Goal: Information Seeking & Learning: Learn about a topic

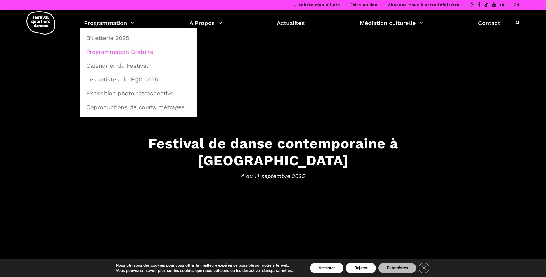
click at [132, 51] on link "Programmation Gratuite" at bounding box center [138, 51] width 111 height 13
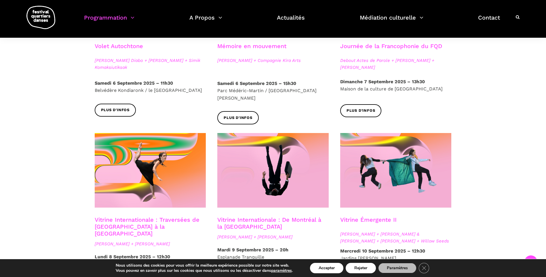
scroll to position [489, 0]
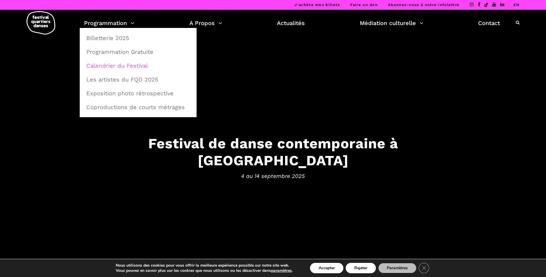
click at [149, 67] on link "Calendrier du Festival" at bounding box center [138, 65] width 111 height 13
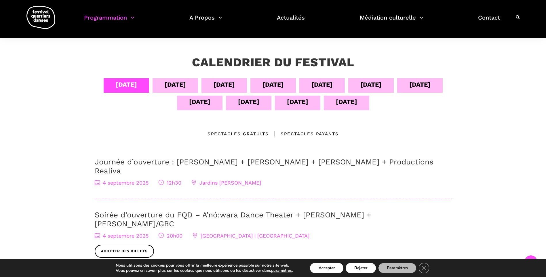
scroll to position [86, 0]
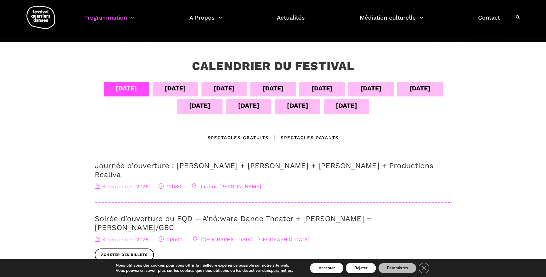
click at [165, 86] on div "05 sept" at bounding box center [175, 88] width 21 height 10
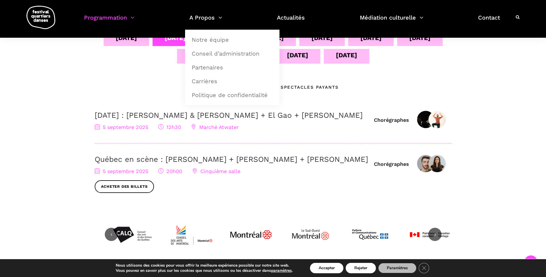
scroll to position [58, 0]
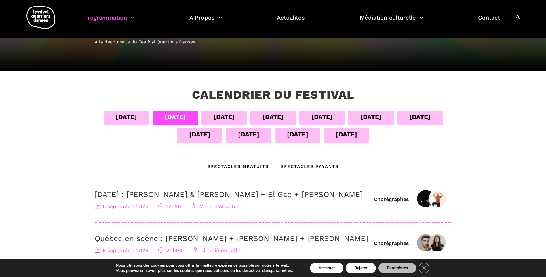
click at [218, 119] on div "06 sept" at bounding box center [224, 117] width 21 height 10
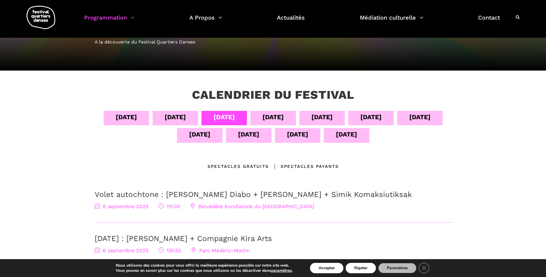
click at [269, 115] on div "07 sept" at bounding box center [273, 117] width 21 height 10
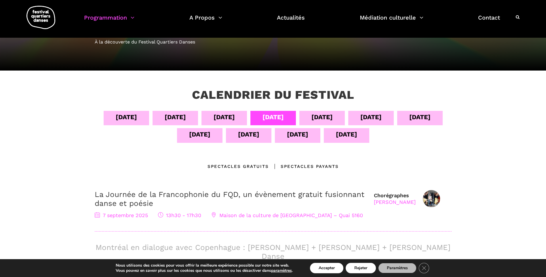
click at [312, 116] on div "08 sept" at bounding box center [321, 118] width 45 height 14
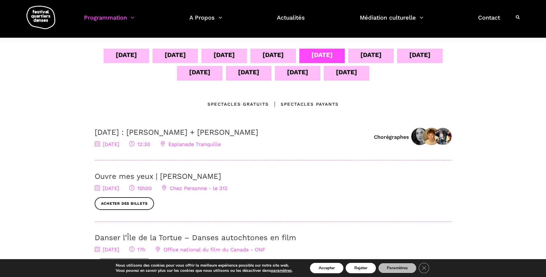
scroll to position [86, 0]
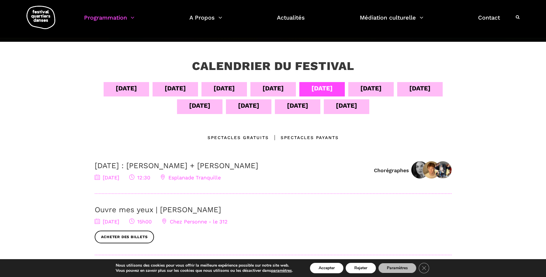
click at [366, 89] on div "09 sept" at bounding box center [370, 88] width 21 height 10
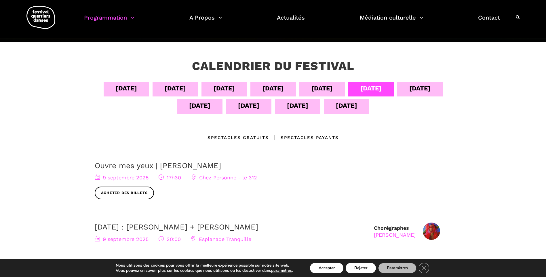
click at [417, 91] on div "10 sept" at bounding box center [419, 88] width 21 height 10
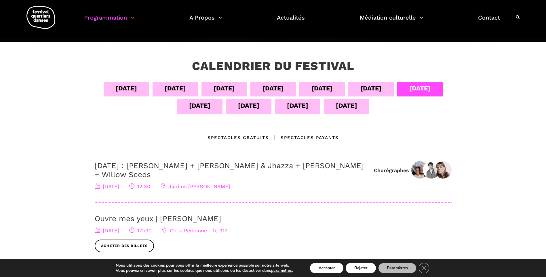
click at [377, 89] on div "09 sept" at bounding box center [370, 88] width 21 height 10
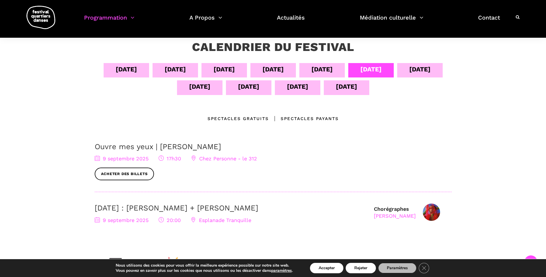
scroll to position [115, 0]
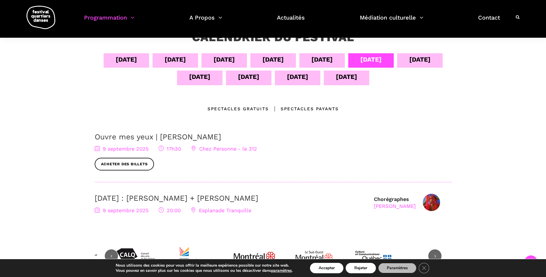
click at [423, 56] on div "10 sept" at bounding box center [419, 59] width 21 height 10
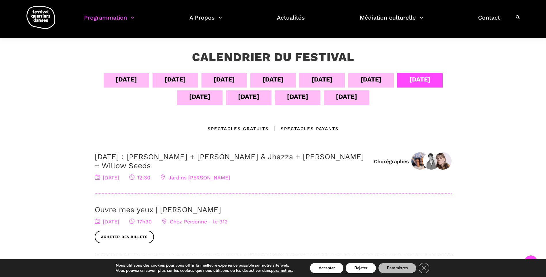
scroll to position [0, 0]
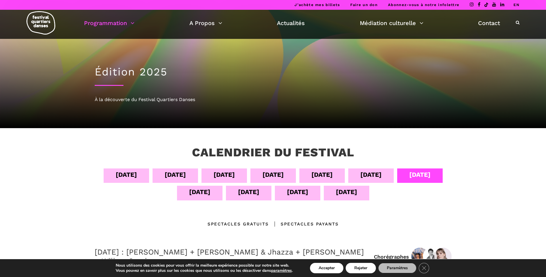
click at [195, 190] on div "11 sept" at bounding box center [199, 192] width 21 height 10
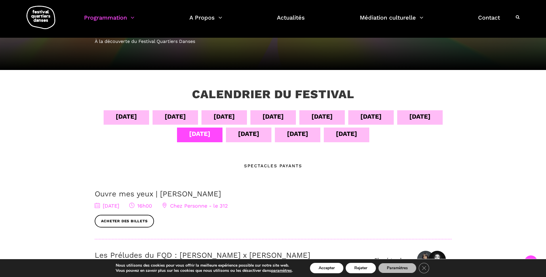
scroll to position [58, 0]
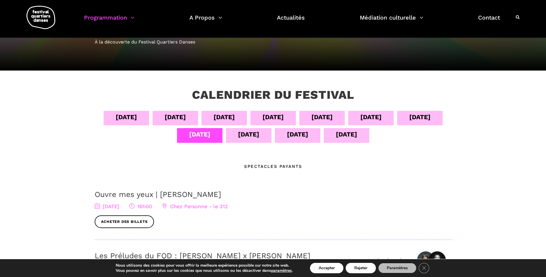
click at [250, 138] on div "12 sept" at bounding box center [248, 134] width 21 height 10
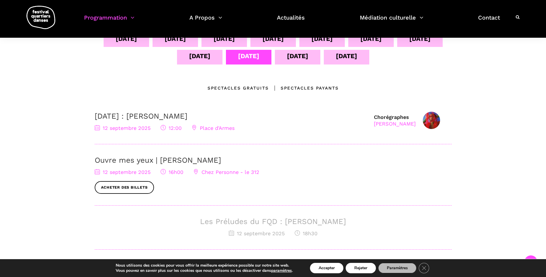
scroll to position [144, 0]
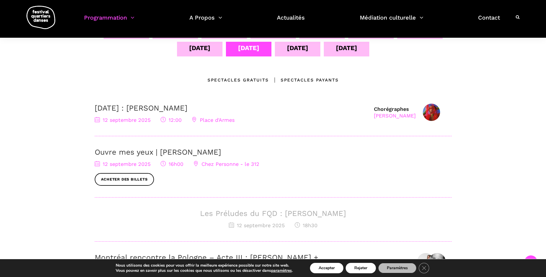
click at [293, 46] on div "13 sept" at bounding box center [297, 48] width 21 height 10
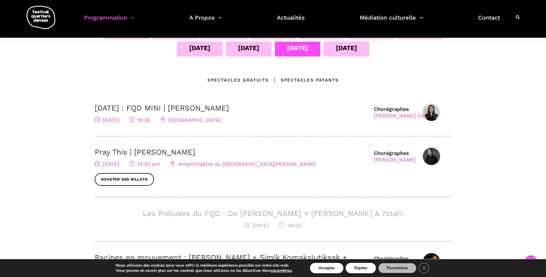
click at [335, 52] on div "14 sept" at bounding box center [346, 49] width 45 height 14
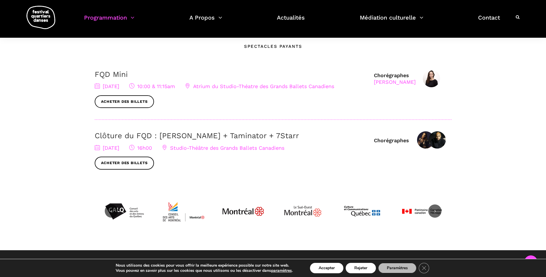
scroll to position [86, 0]
